Goal: Transaction & Acquisition: Purchase product/service

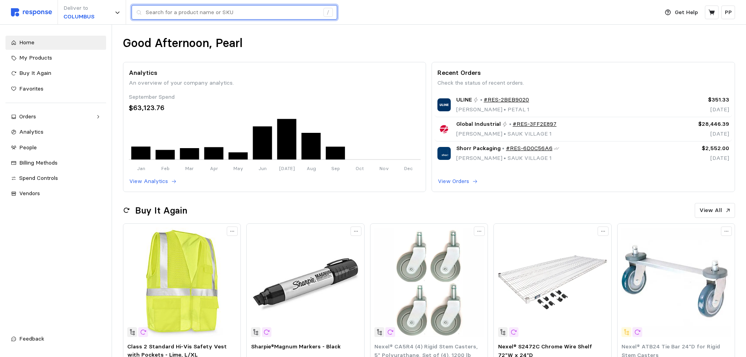
click at [156, 15] on input "text" at bounding box center [233, 12] width 174 height 14
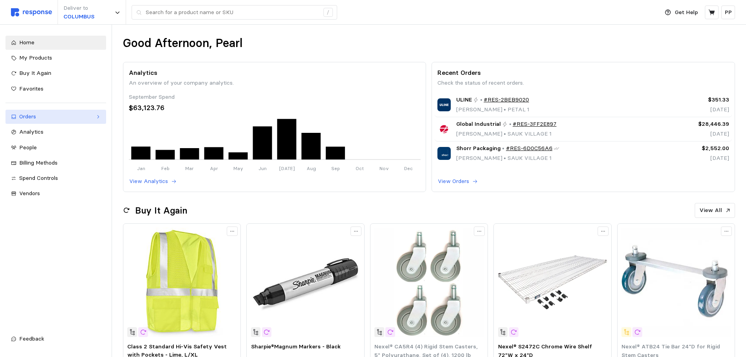
click at [61, 121] on link "Orders" at bounding box center [55, 117] width 101 height 14
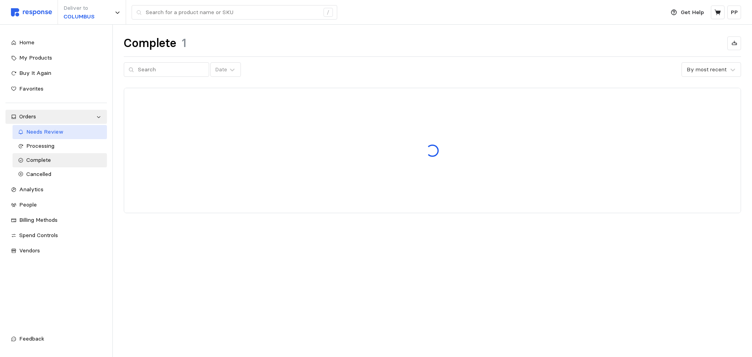
click at [60, 134] on span "Needs Review" at bounding box center [44, 131] width 37 height 7
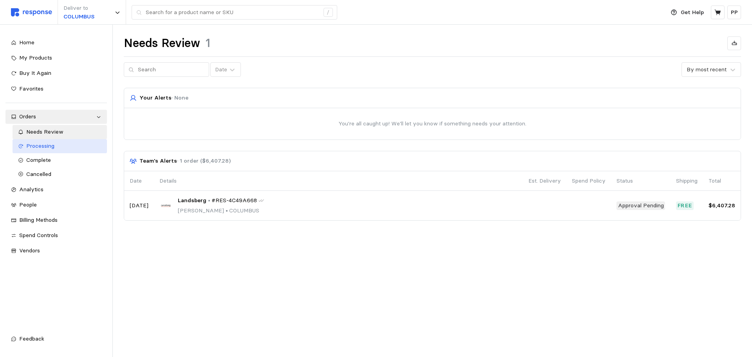
click at [58, 142] on div "Processing" at bounding box center [64, 146] width 76 height 9
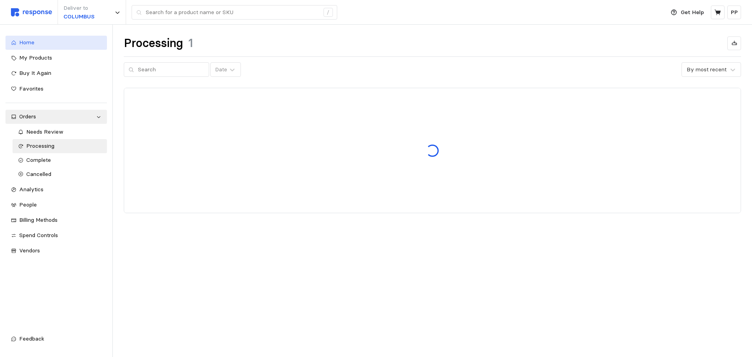
click at [42, 44] on div "Home" at bounding box center [60, 42] width 82 height 9
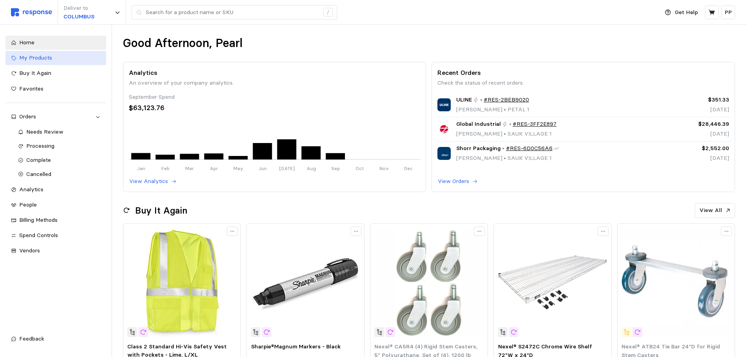
click at [53, 60] on div "My Products" at bounding box center [59, 58] width 81 height 9
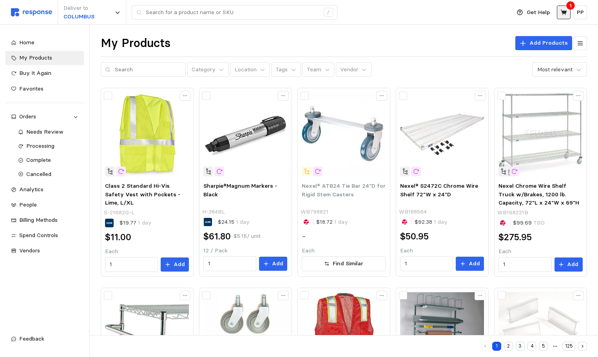
click at [569, 11] on button at bounding box center [564, 12] width 14 height 14
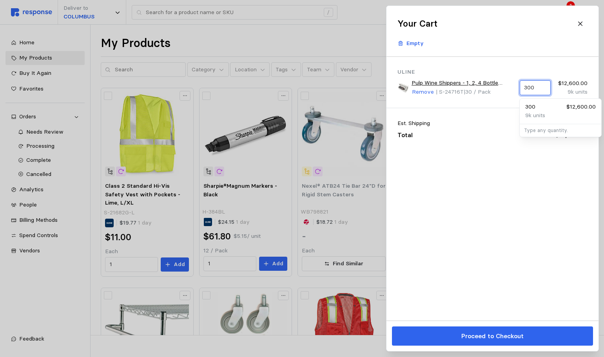
drag, startPoint x: 540, startPoint y: 87, endPoint x: 521, endPoint y: 87, distance: 18.8
click at [521, 87] on div "300" at bounding box center [534, 87] width 31 height 15
click at [527, 111] on p "200" at bounding box center [530, 107] width 10 height 9
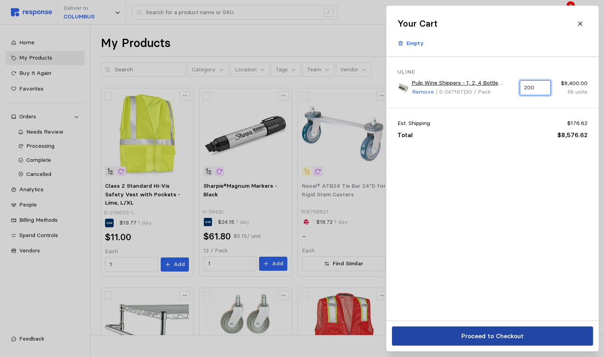
type input "200"
click at [525, 331] on button "Proceed to Checkout" at bounding box center [492, 335] width 201 height 19
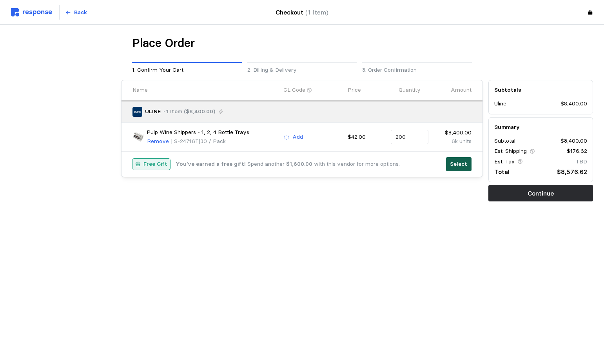
click at [459, 163] on p "Select" at bounding box center [458, 164] width 17 height 9
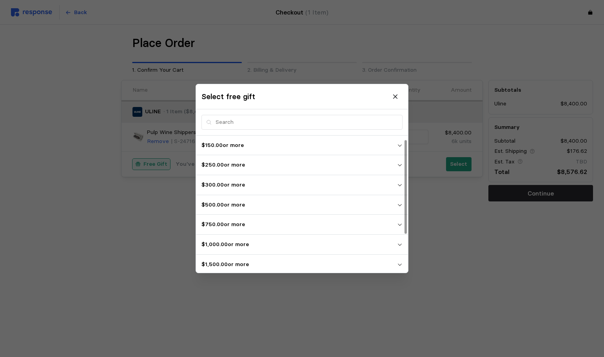
scroll to position [62, 0]
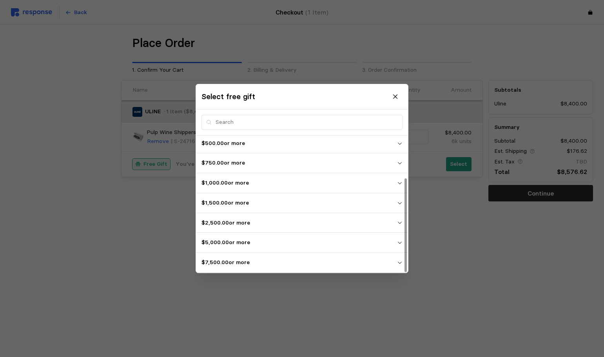
click at [272, 267] on span "$7,500.00 or more" at bounding box center [299, 262] width 196 height 14
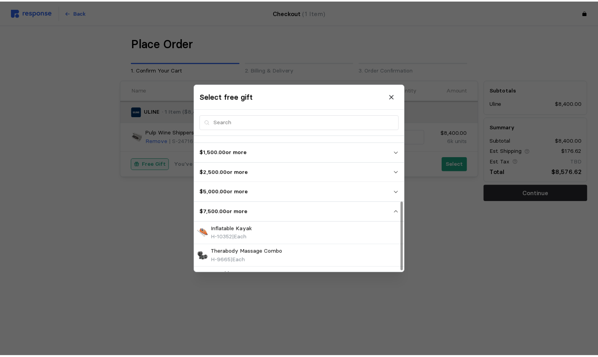
scroll to position [130, 0]
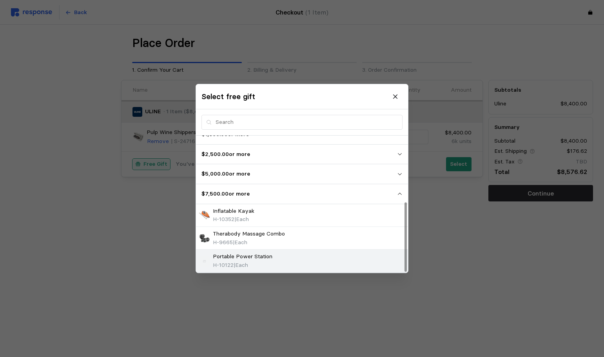
click at [253, 262] on div "H-10122 | Each" at bounding box center [243, 265] width 60 height 9
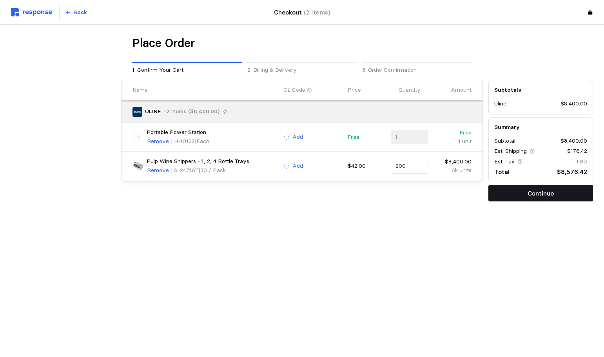
click at [556, 192] on button "Continue" at bounding box center [540, 193] width 105 height 16
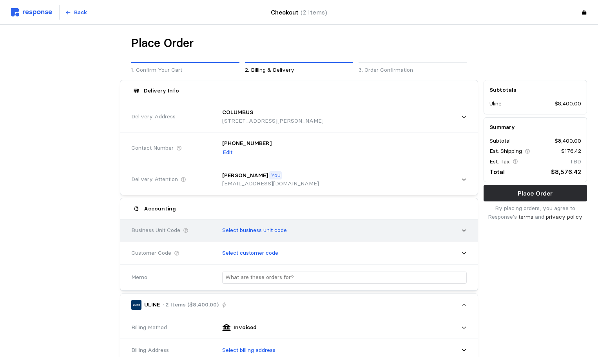
click at [244, 230] on p "Select business unit code" at bounding box center [254, 230] width 65 height 9
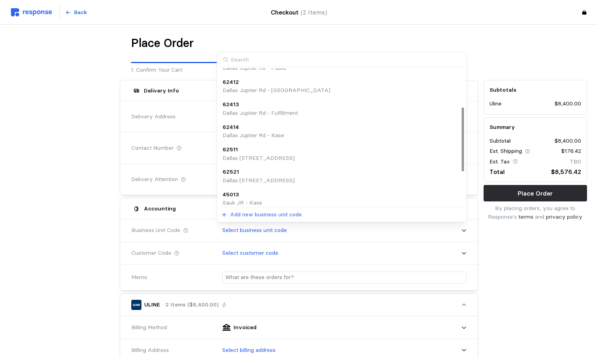
scroll to position [0, 0]
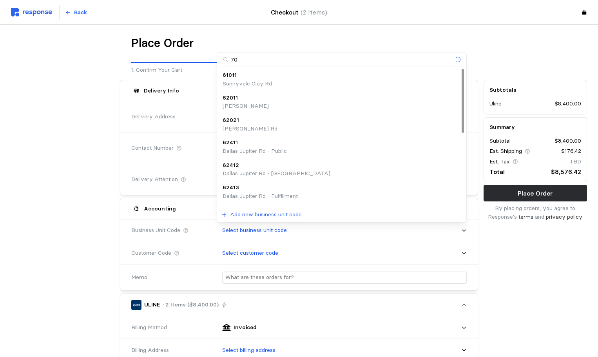
type input "704"
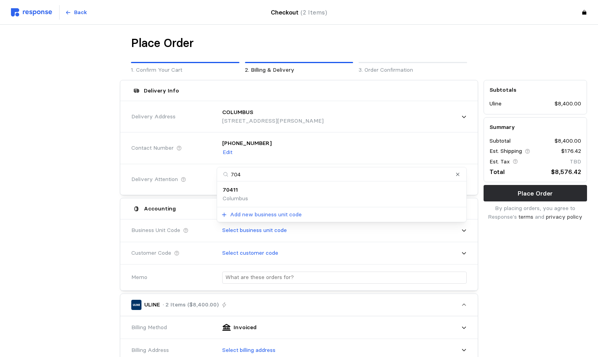
click at [252, 191] on div "70411 [GEOGRAPHIC_DATA]" at bounding box center [342, 194] width 238 height 17
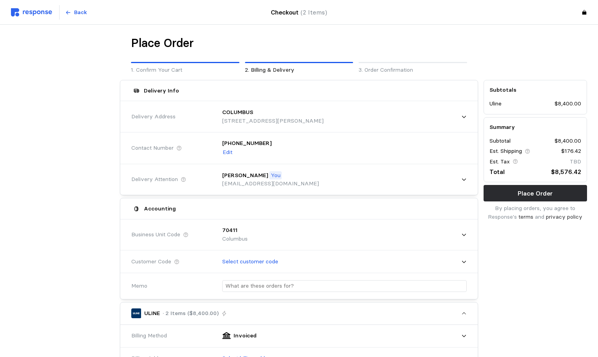
scroll to position [157, 0]
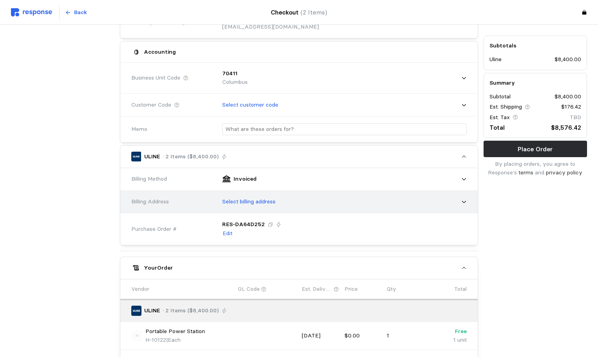
click at [298, 192] on div "Select billing address" at bounding box center [342, 202] width 250 height 20
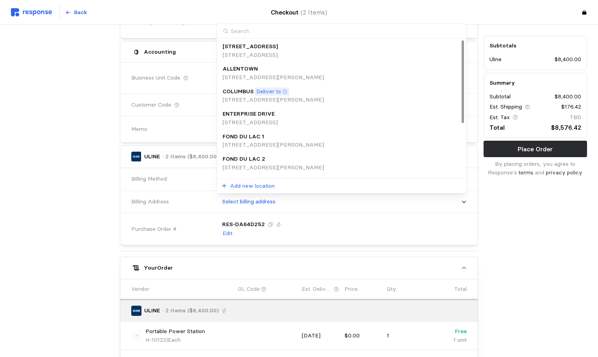
click at [284, 96] on p "[STREET_ADDRESS][PERSON_NAME]" at bounding box center [273, 100] width 101 height 9
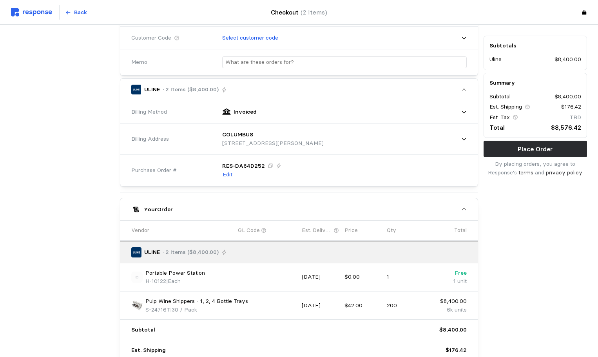
scroll to position [311, 0]
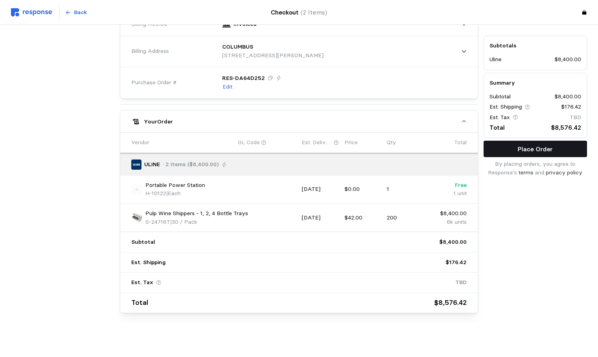
click at [550, 150] on p "Place Order" at bounding box center [535, 149] width 35 height 10
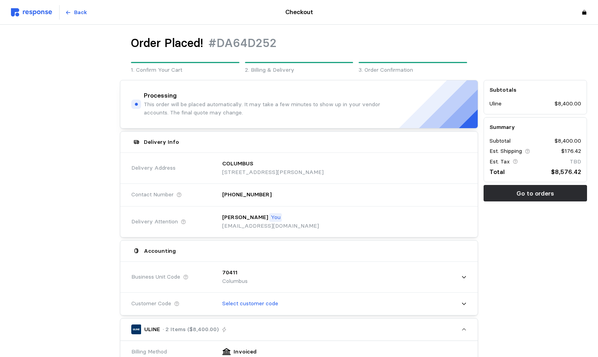
click at [40, 12] on img at bounding box center [31, 12] width 41 height 8
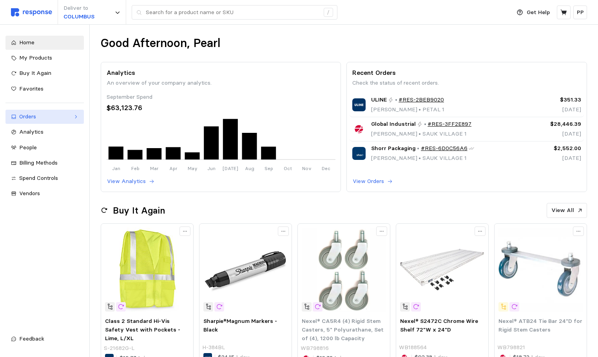
click at [36, 119] on div "Orders" at bounding box center [44, 116] width 51 height 9
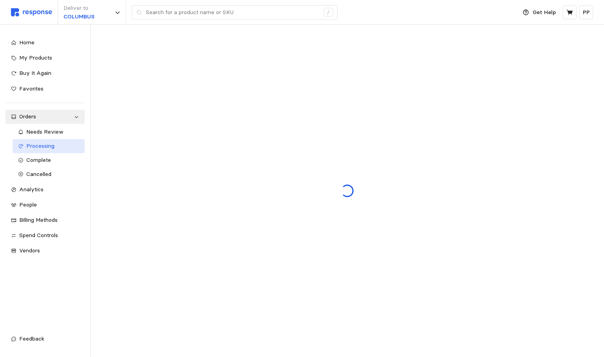
click at [44, 147] on span "Processing" at bounding box center [40, 145] width 28 height 7
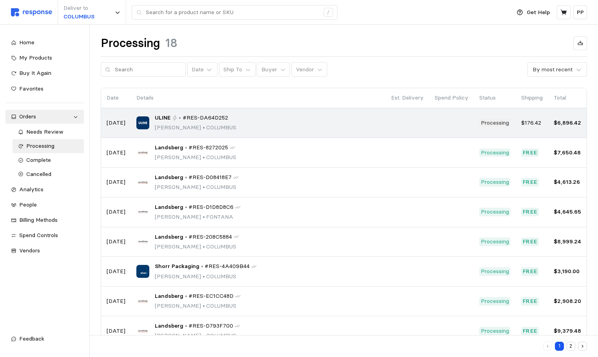
click at [293, 129] on div "ULINE • #RES-DA64D252 [PERSON_NAME] • [GEOGRAPHIC_DATA]" at bounding box center [258, 123] width 244 height 18
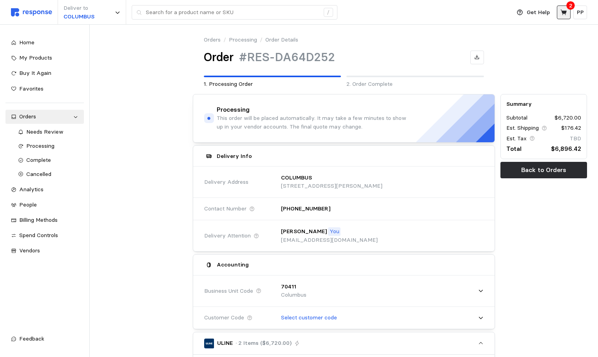
click at [562, 15] on icon at bounding box center [563, 12] width 7 height 7
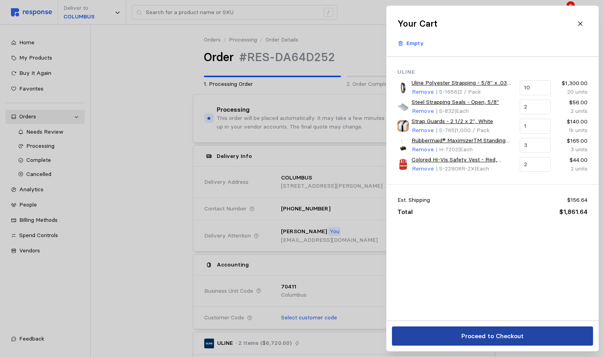
click at [509, 338] on p "Proceed to Checkout" at bounding box center [492, 336] width 62 height 10
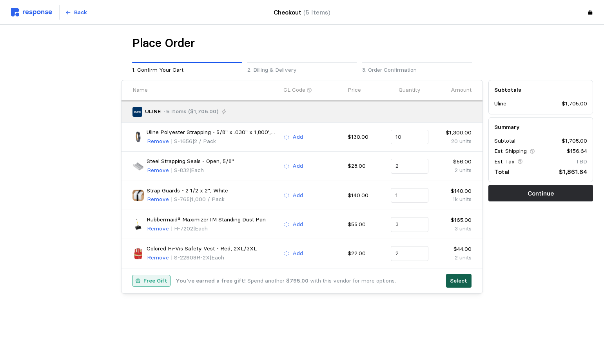
click at [460, 281] on p "Select" at bounding box center [458, 281] width 17 height 9
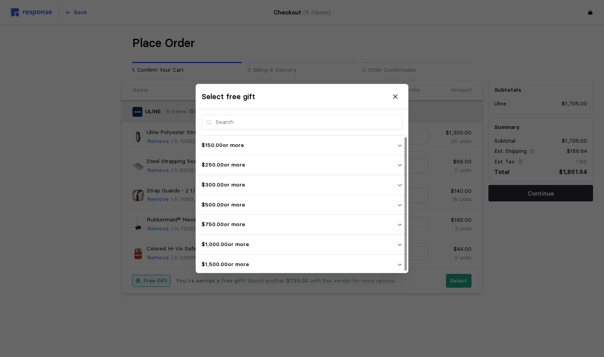
scroll to position [2, 0]
click at [246, 260] on p "$1,500.00 or more" at bounding box center [299, 262] width 196 height 9
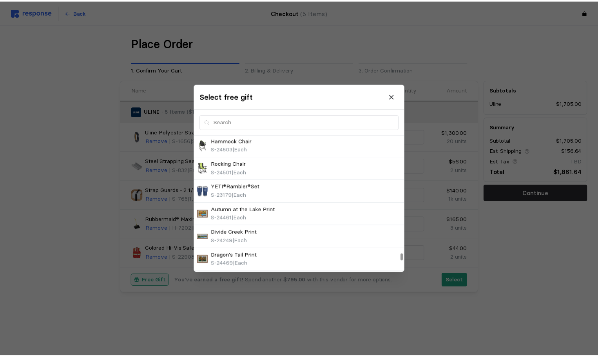
scroll to position [2392, 0]
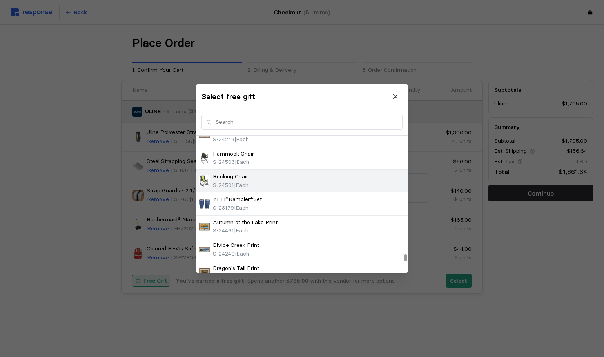
click at [256, 183] on div "Rocking Chair S-24501 | Each" at bounding box center [302, 180] width 206 height 17
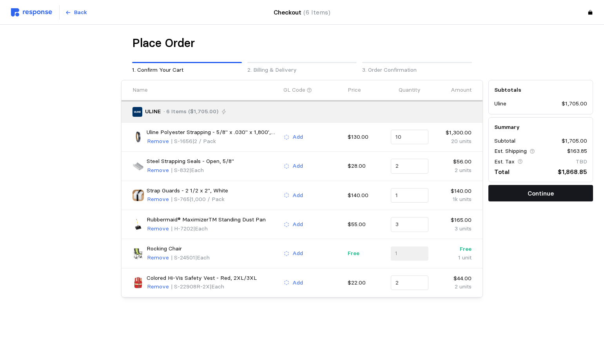
click at [544, 192] on p "Continue" at bounding box center [540, 193] width 26 height 10
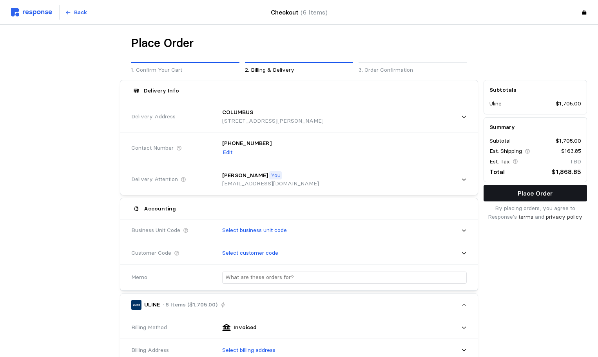
click at [556, 189] on button "Place Order" at bounding box center [535, 193] width 103 height 16
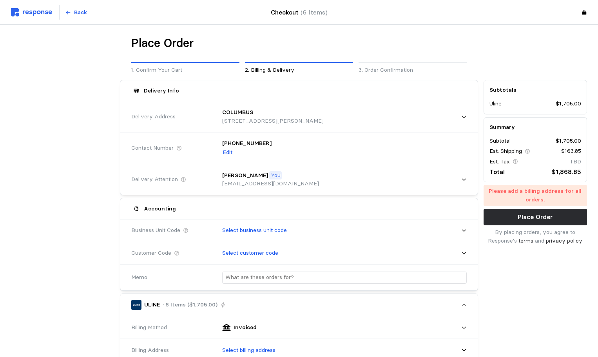
scroll to position [157, 0]
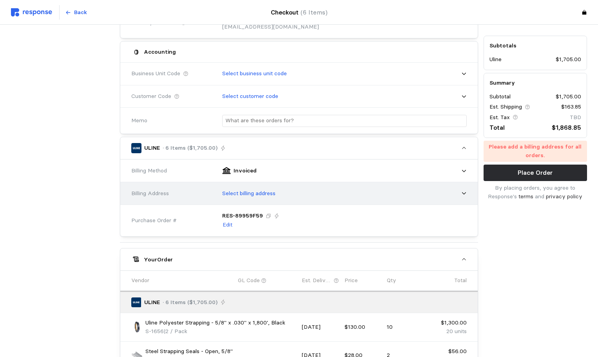
click at [240, 196] on p "Select billing address" at bounding box center [248, 193] width 53 height 9
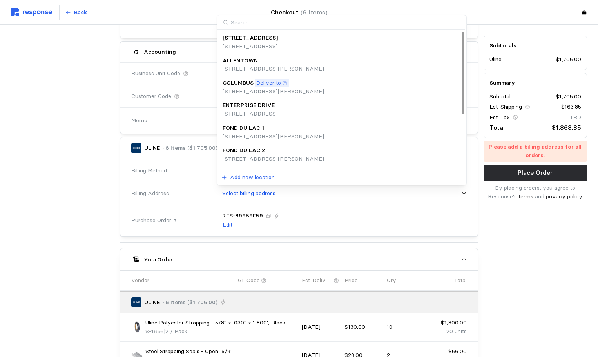
click at [257, 90] on p "[STREET_ADDRESS][PERSON_NAME]" at bounding box center [273, 91] width 101 height 9
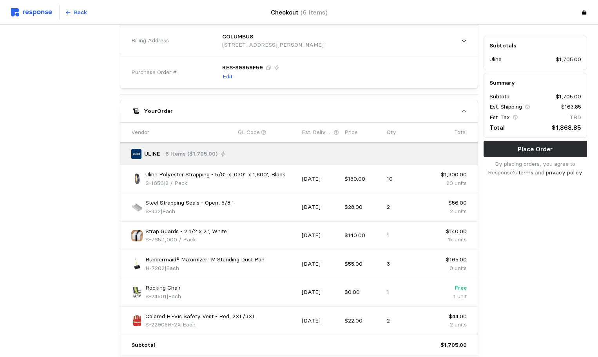
scroll to position [417, 0]
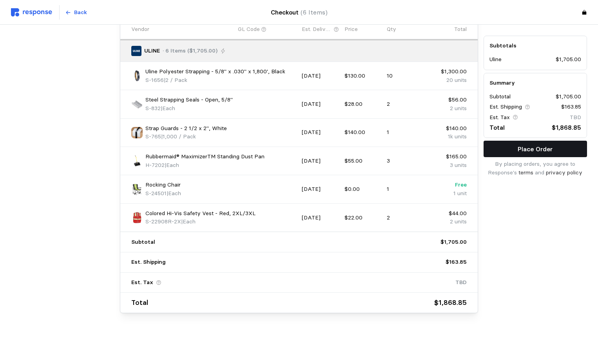
click at [522, 153] on p "Place Order" at bounding box center [535, 149] width 35 height 10
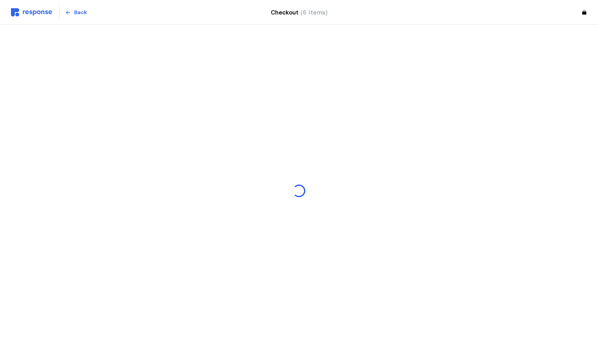
scroll to position [0, 0]
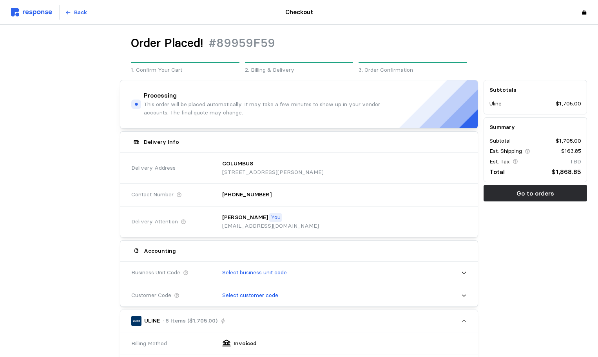
click at [24, 11] on img at bounding box center [31, 12] width 41 height 8
